Goal: Check status: Check status

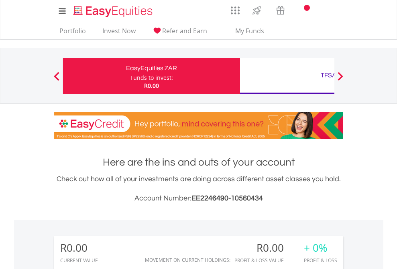
scroll to position [77, 126]
click at [130, 76] on div "Funds to invest:" at bounding box center [151, 78] width 43 height 8
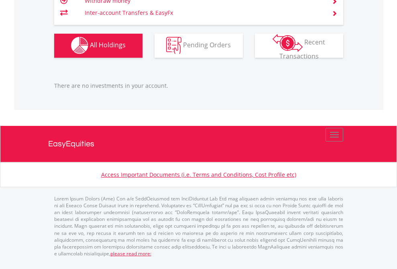
scroll to position [77, 126]
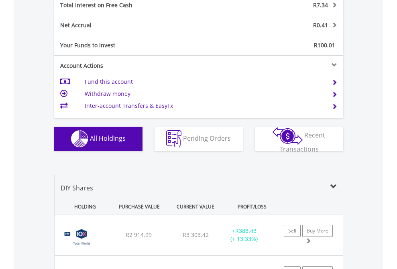
scroll to position [924, 0]
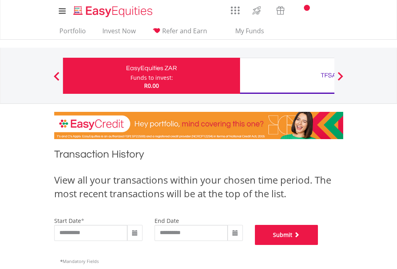
click at [318, 245] on button "Submit" at bounding box center [286, 235] width 63 height 20
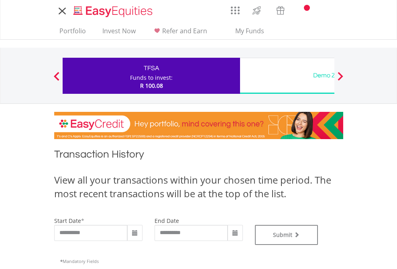
type input "**********"
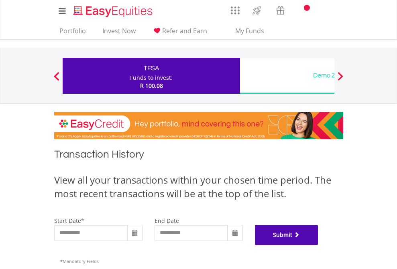
click at [318, 245] on button "Submit" at bounding box center [286, 235] width 63 height 20
